Goal: Task Accomplishment & Management: Use online tool/utility

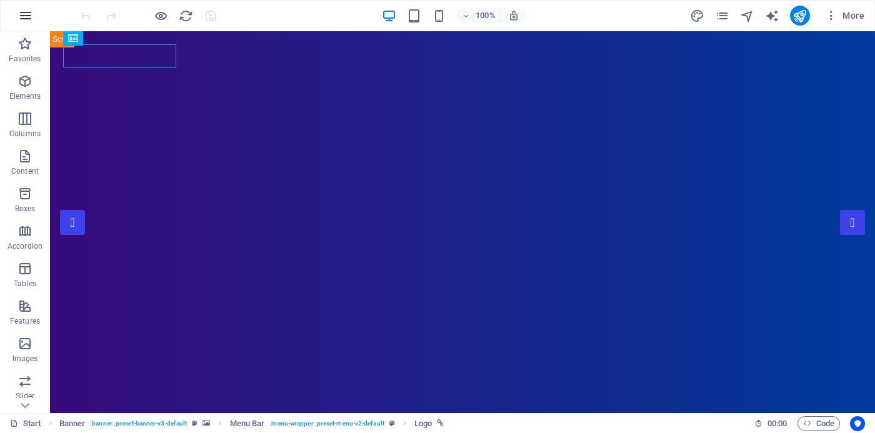
click at [29, 14] on icon "button" at bounding box center [25, 15] width 15 height 15
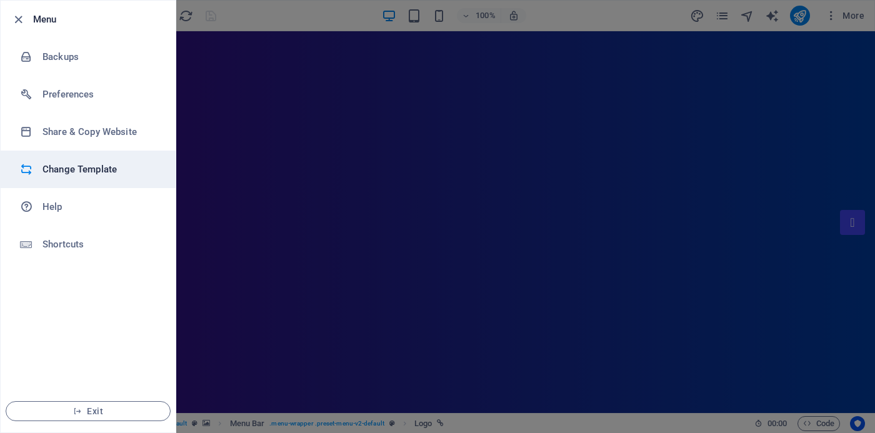
click at [94, 171] on h6 "Change Template" at bounding box center [101, 169] width 116 height 15
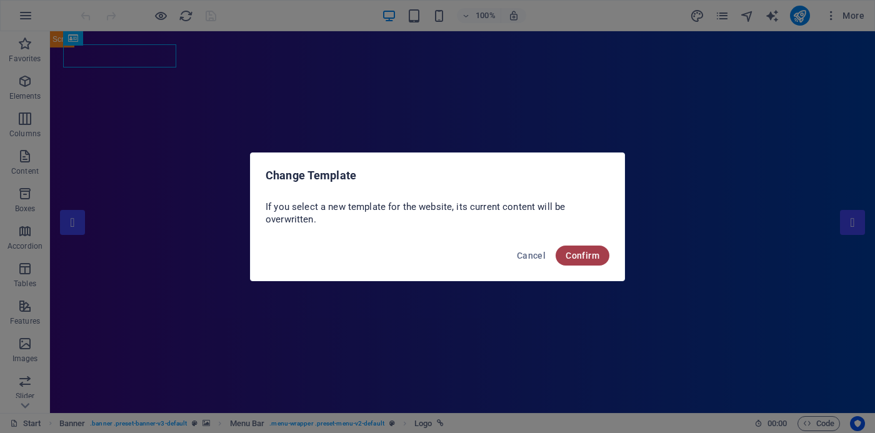
click at [577, 257] on span "Confirm" at bounding box center [583, 256] width 34 height 10
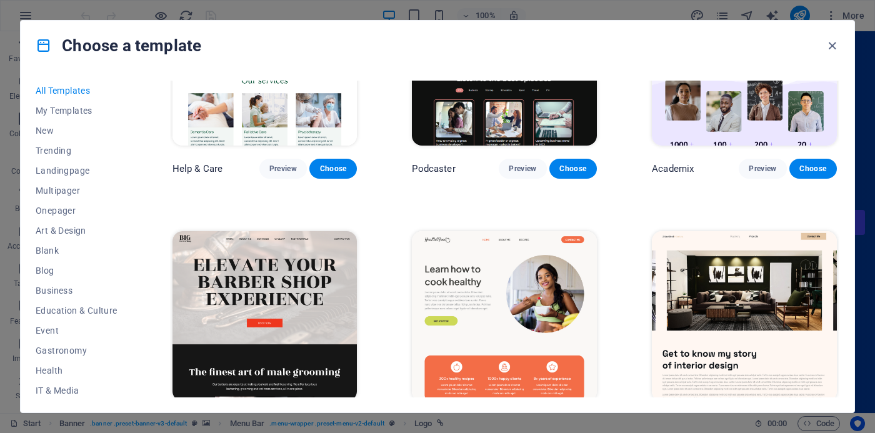
scroll to position [1137, 0]
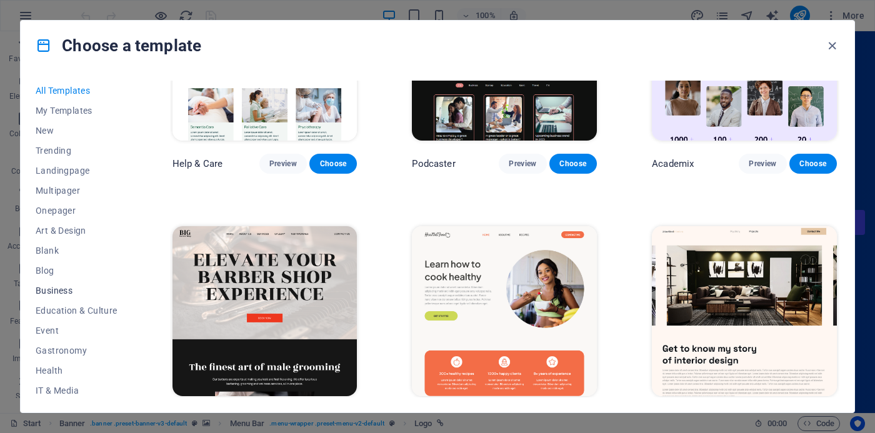
click at [50, 290] on span "Business" at bounding box center [77, 291] width 82 height 10
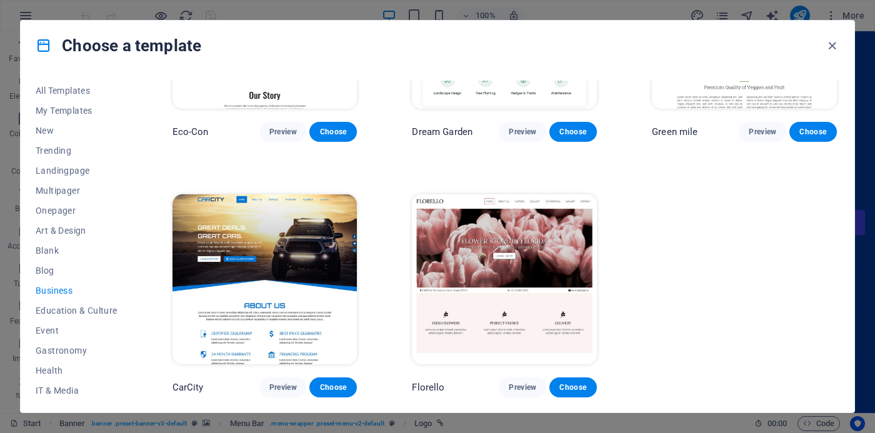
scroll to position [134, 0]
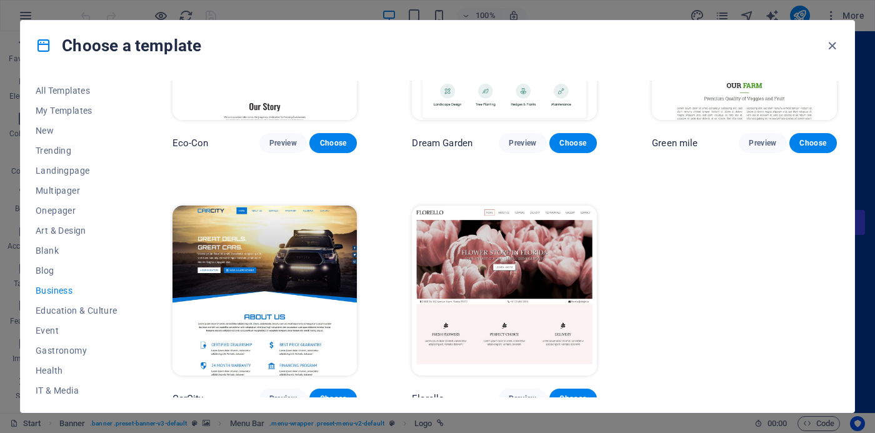
click at [35, 270] on div "All Templates My Templates New Trending Landingpage Multipager Onepager Art & D…" at bounding box center [438, 242] width 834 height 342
click at [42, 270] on span "Blog" at bounding box center [77, 271] width 82 height 10
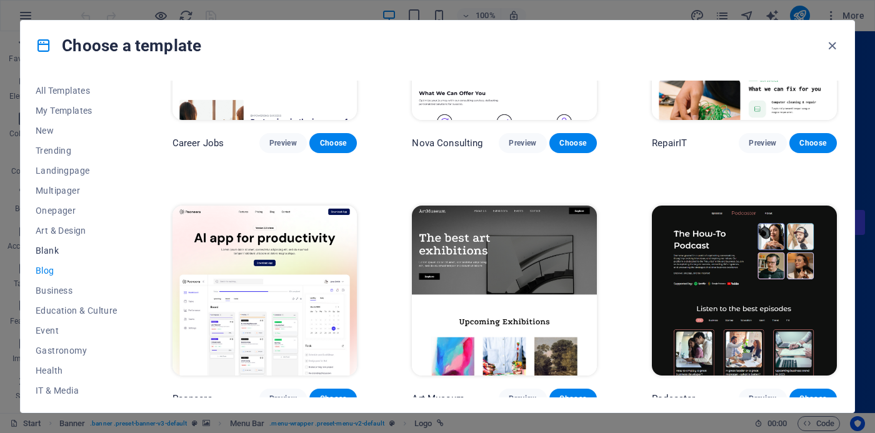
click at [39, 250] on span "Blank" at bounding box center [77, 251] width 82 height 10
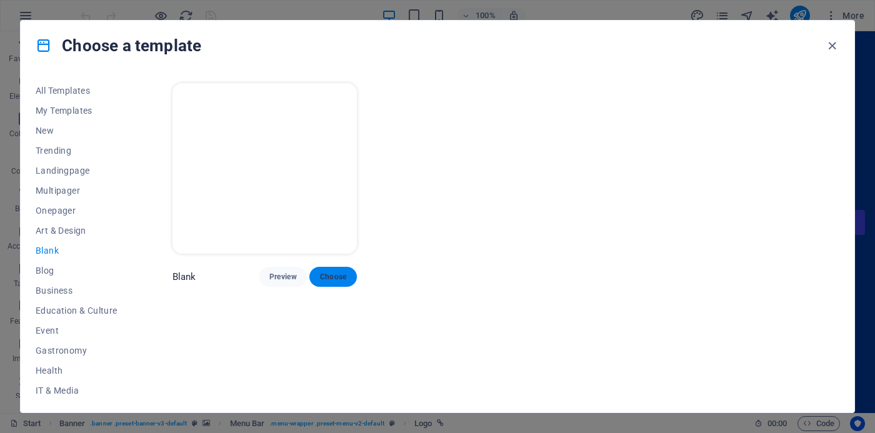
click at [347, 274] on span "Choose" at bounding box center [334, 277] width 28 height 10
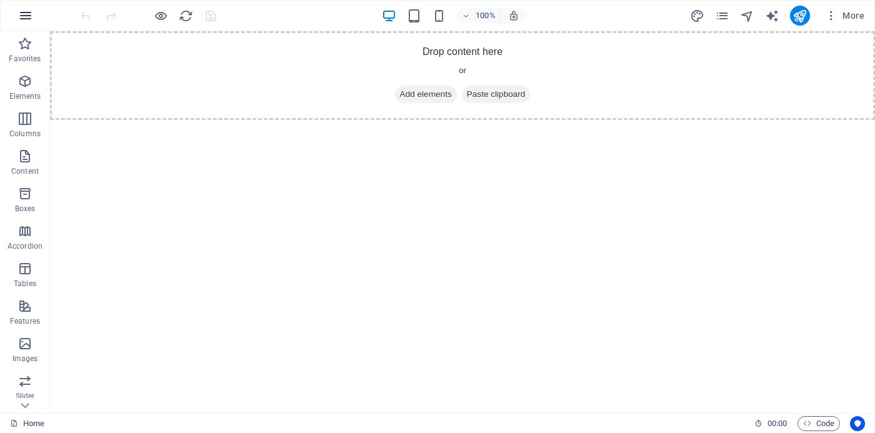
click at [23, 14] on icon "button" at bounding box center [25, 15] width 15 height 15
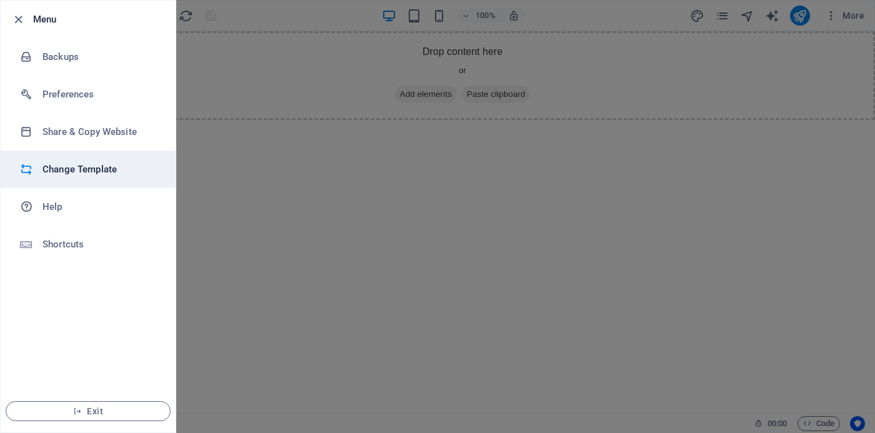
click at [64, 174] on h6 "Change Template" at bounding box center [101, 169] width 116 height 15
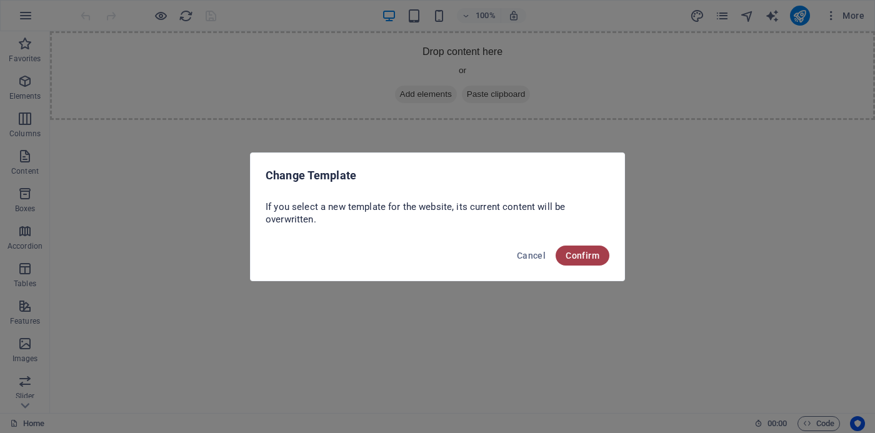
click at [597, 259] on span "Confirm" at bounding box center [583, 256] width 34 height 10
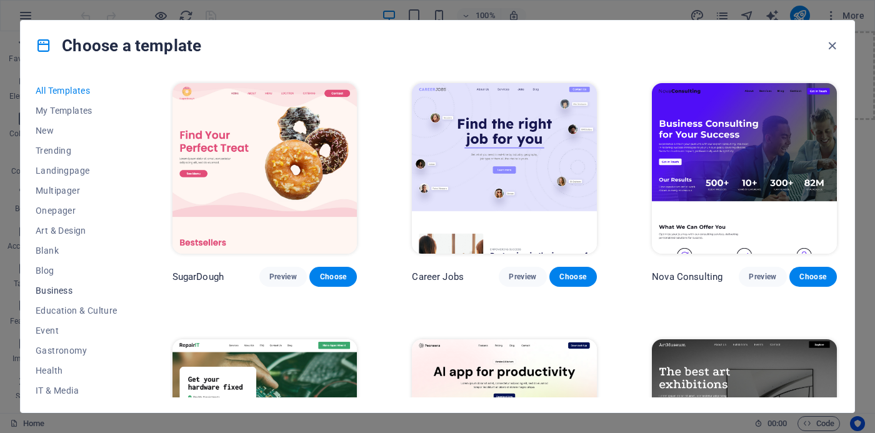
click at [66, 290] on span "Business" at bounding box center [77, 291] width 82 height 10
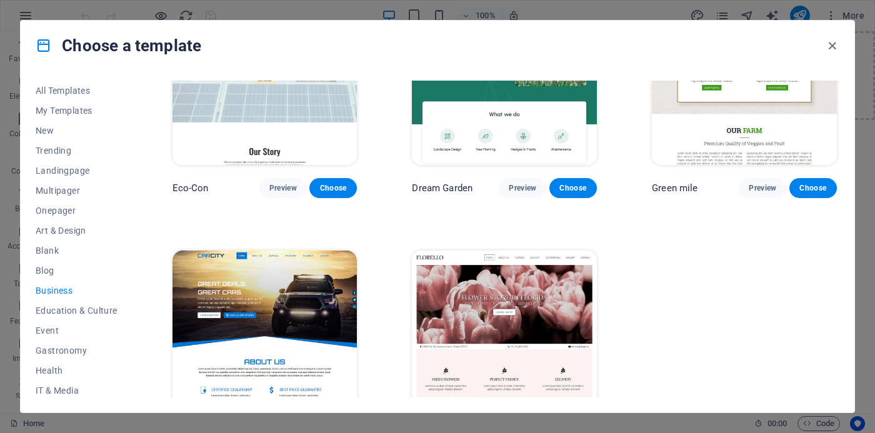
scroll to position [134, 0]
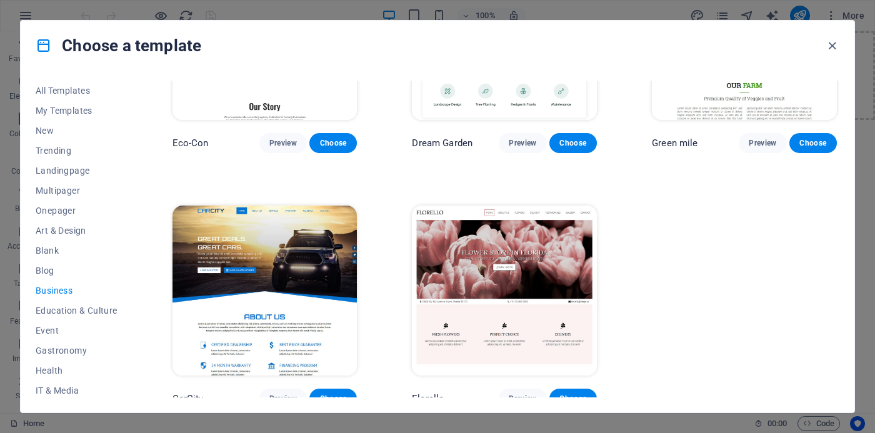
click at [511, 258] on img at bounding box center [504, 291] width 185 height 171
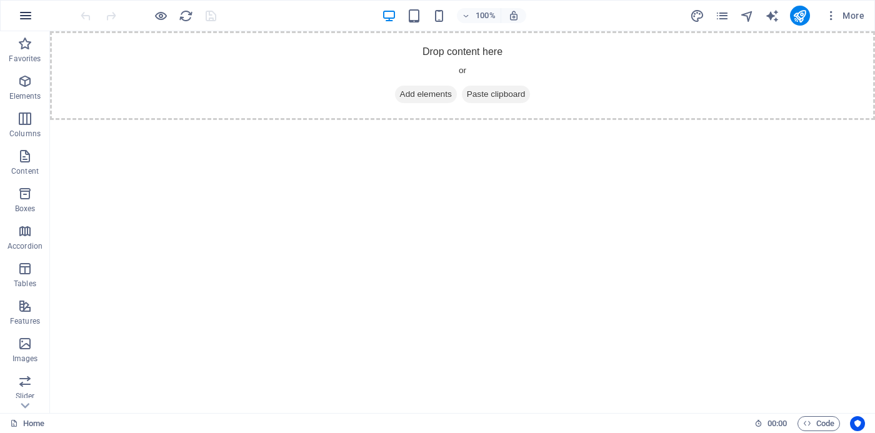
click at [34, 17] on button "button" at bounding box center [26, 16] width 30 height 30
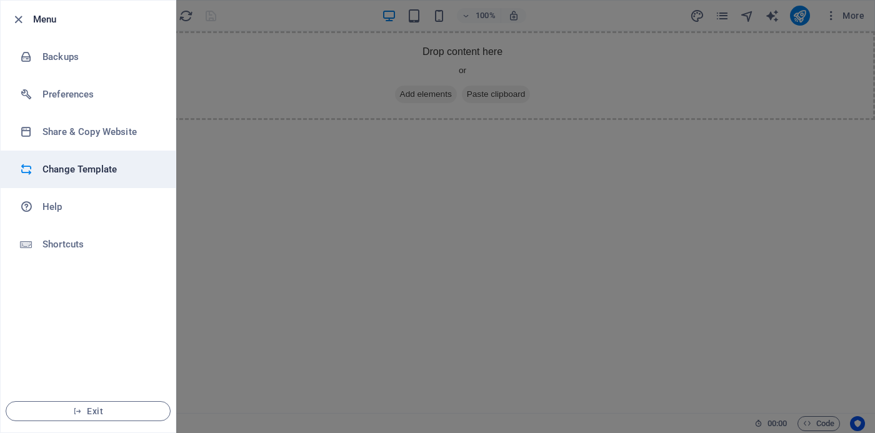
click at [100, 169] on h6 "Change Template" at bounding box center [101, 169] width 116 height 15
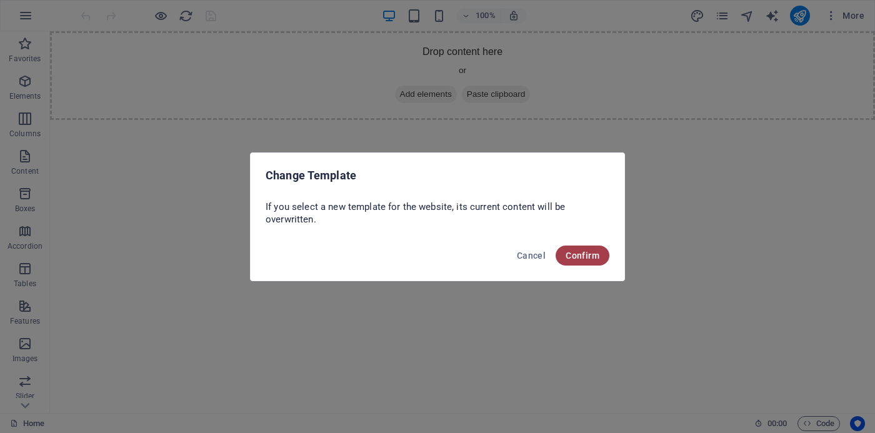
click at [573, 253] on span "Confirm" at bounding box center [583, 256] width 34 height 10
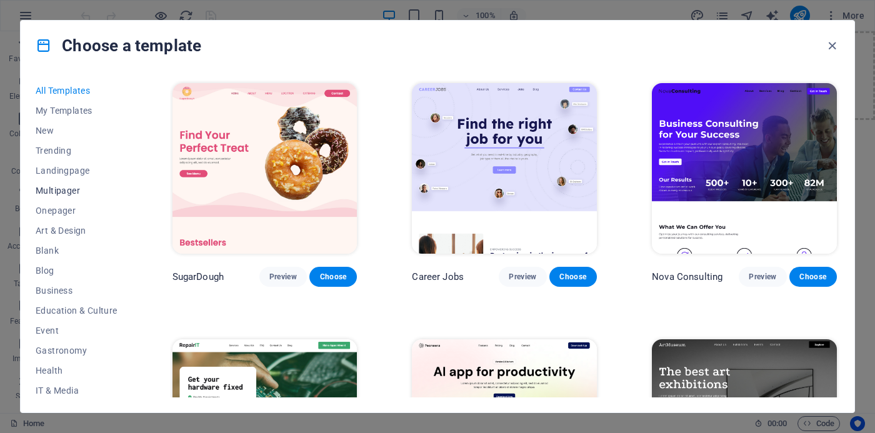
click at [64, 191] on span "Multipager" at bounding box center [77, 191] width 82 height 10
click at [53, 188] on span "Multipager" at bounding box center [77, 191] width 82 height 10
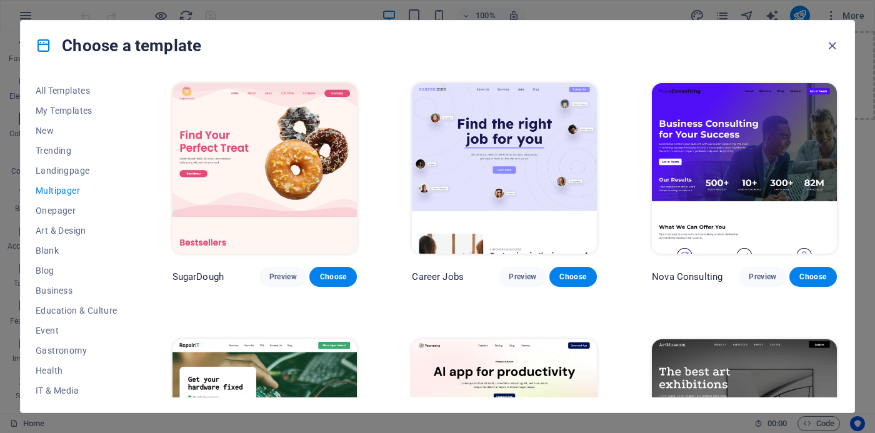
click at [53, 188] on span "Multipager" at bounding box center [77, 191] width 82 height 10
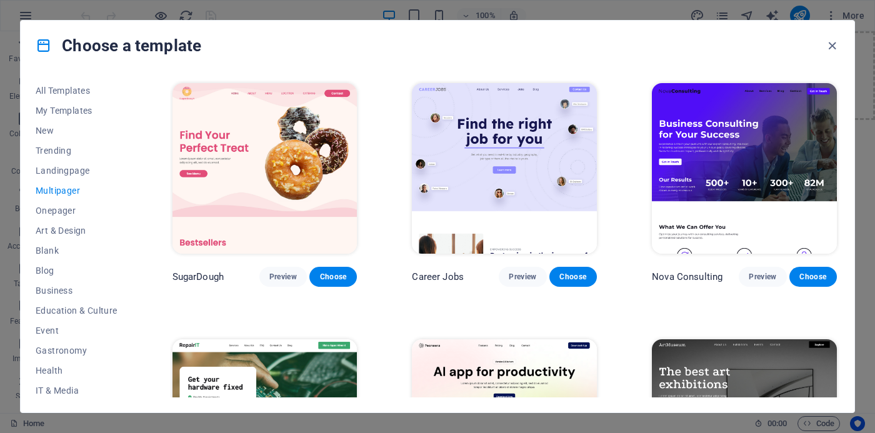
click at [53, 188] on span "Multipager" at bounding box center [77, 191] width 82 height 10
click at [58, 192] on span "Multipager" at bounding box center [77, 191] width 82 height 10
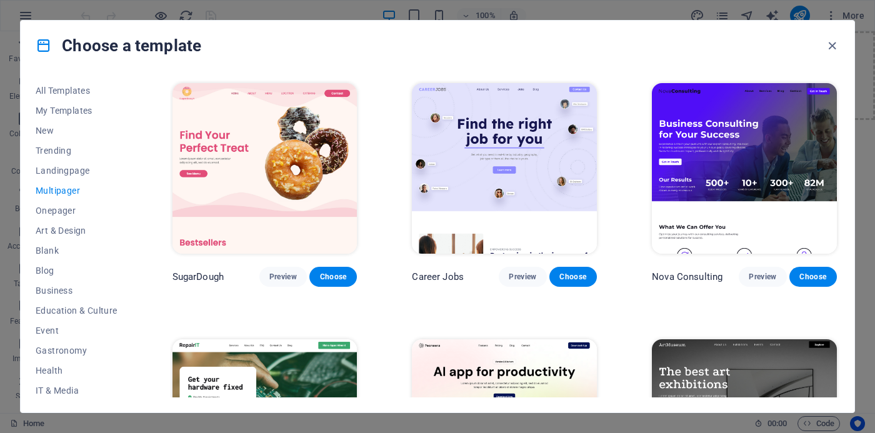
click at [58, 192] on span "Multipager" at bounding box center [77, 191] width 82 height 10
click at [63, 150] on span "Trending" at bounding box center [77, 151] width 82 height 10
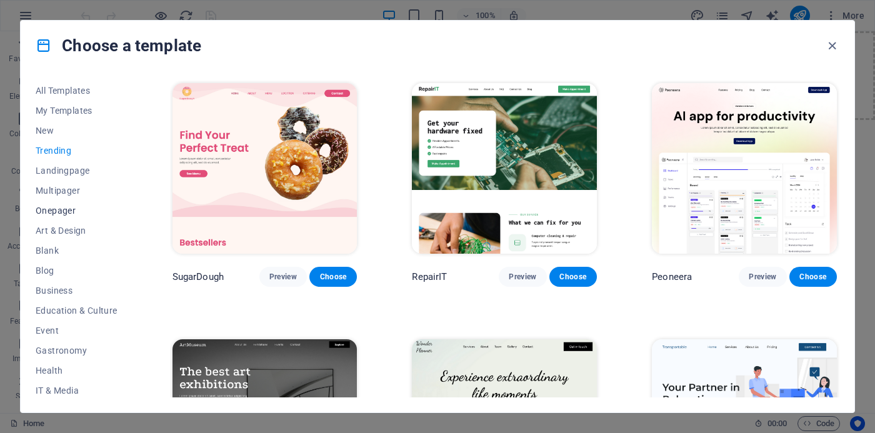
click at [54, 211] on span "Onepager" at bounding box center [77, 211] width 82 height 10
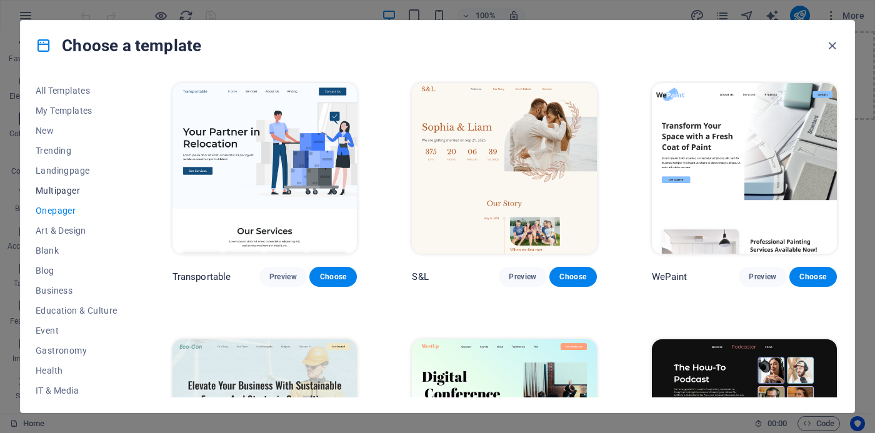
click at [70, 189] on span "Multipager" at bounding box center [77, 191] width 82 height 10
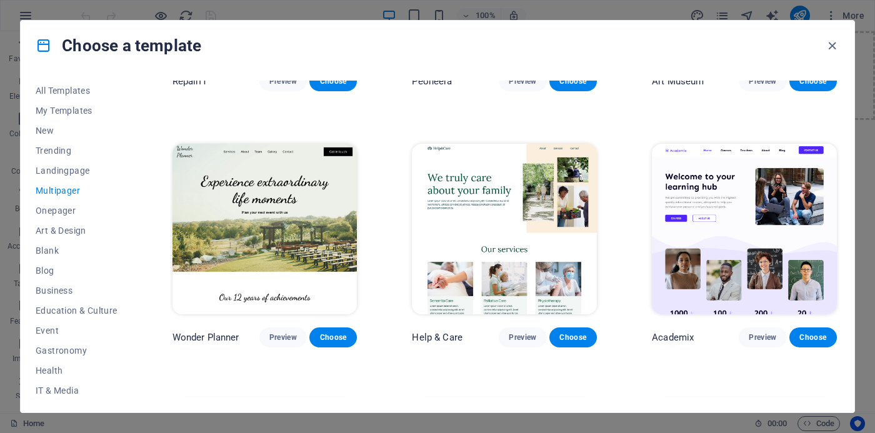
scroll to position [454, 0]
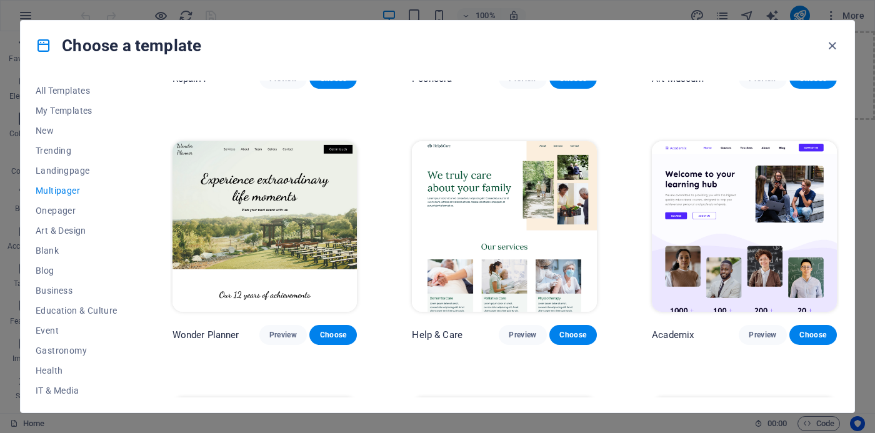
click at [707, 229] on img at bounding box center [744, 226] width 185 height 171
